Goal: Navigation & Orientation: Find specific page/section

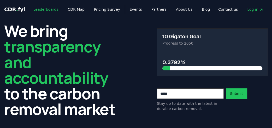
click at [44, 11] on link "Leaderboards" at bounding box center [45, 9] width 33 height 9
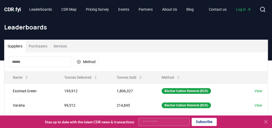
click at [22, 14] on div "CDR . fyi Leaderboards CDR Map Pricing Survey Events Partners About Us Blog Con…" at bounding box center [136, 9] width 264 height 19
click at [20, 13] on div "CDR . fyi Leaderboards CDR Map Pricing Survey Events Partners About Us Blog" at bounding box center [101, 9] width 194 height 9
click at [21, 10] on span "CDR . fyi" at bounding box center [12, 9] width 17 height 6
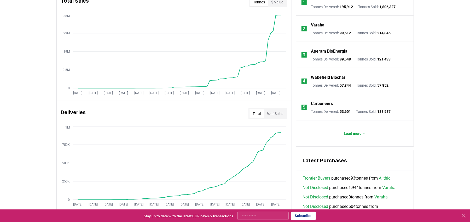
scroll to position [139, 0]
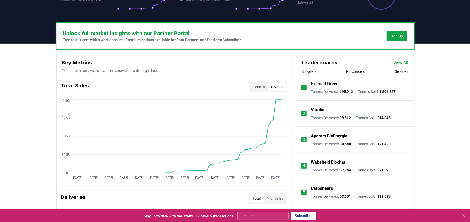
click at [272, 85] on button "$ Value" at bounding box center [277, 87] width 18 height 8
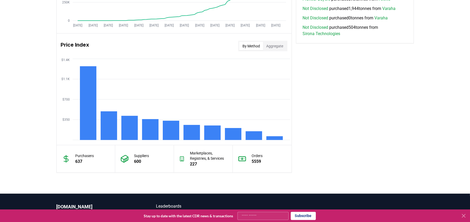
scroll to position [393, 0]
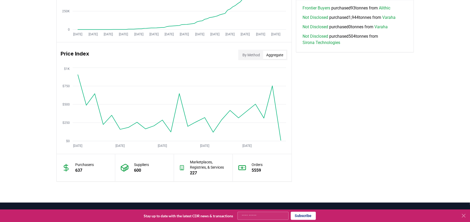
click at [272, 54] on button "Aggregate" at bounding box center [274, 55] width 23 height 8
